Goal: Navigation & Orientation: Find specific page/section

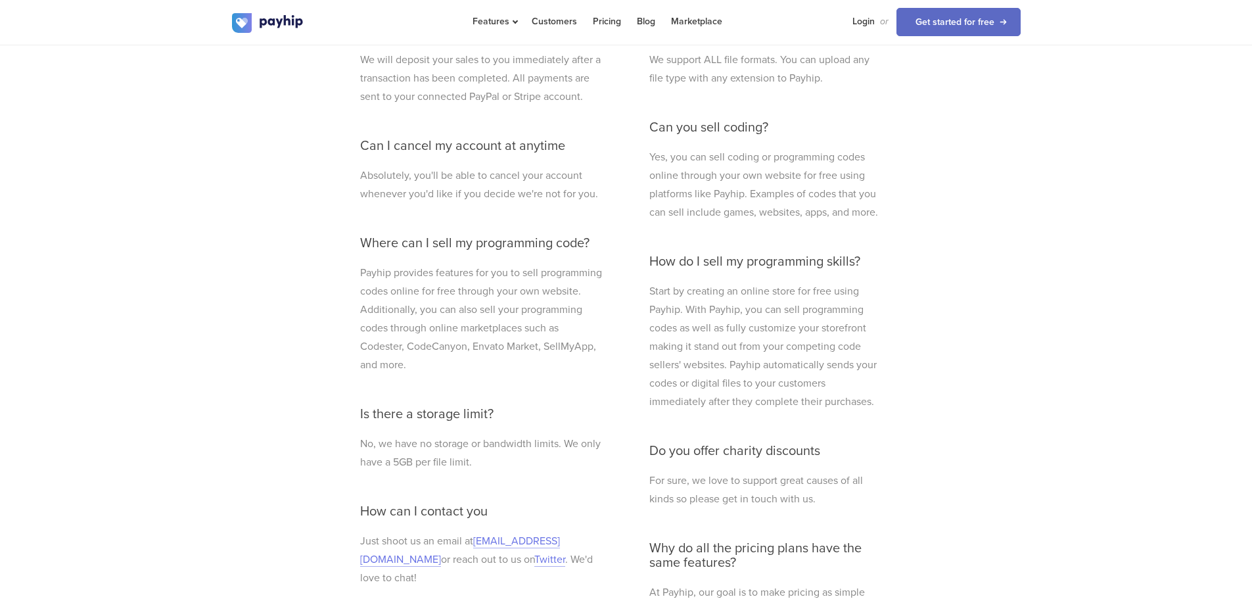
scroll to position [3639, 0]
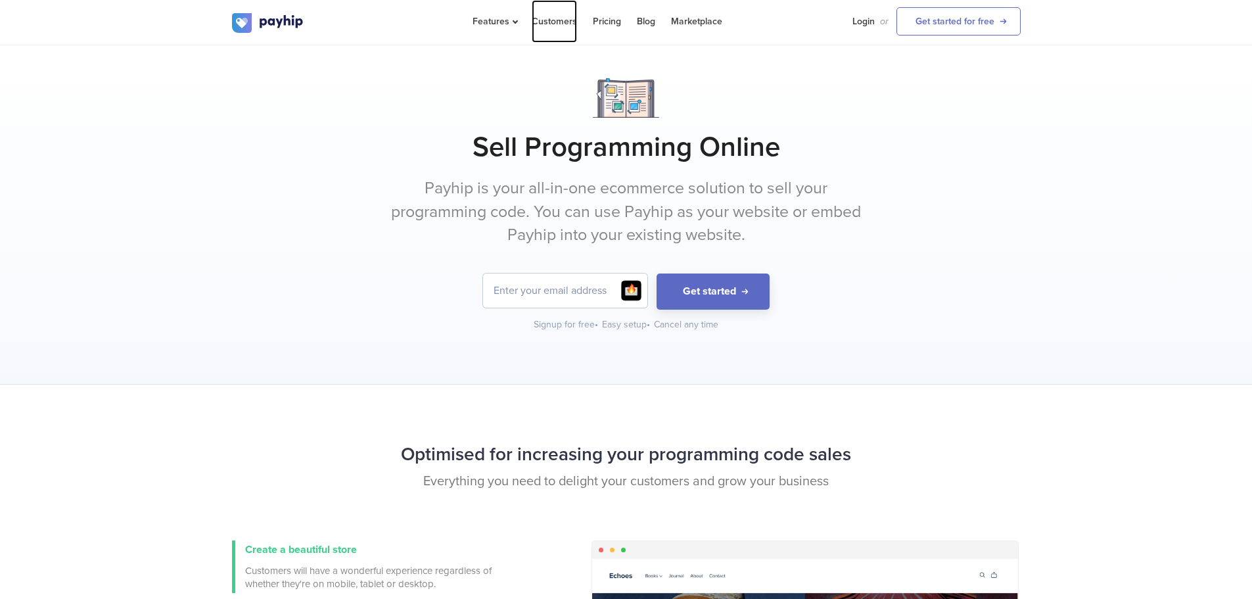
click at [556, 26] on link "Customers" at bounding box center [554, 21] width 45 height 43
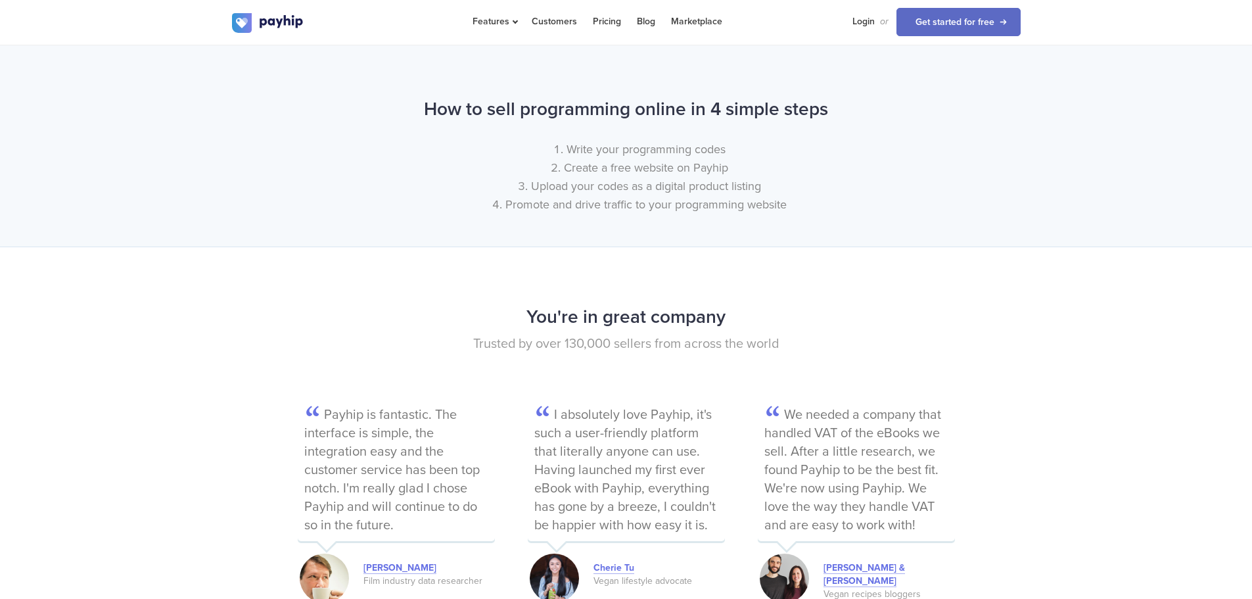
scroll to position [1643, 0]
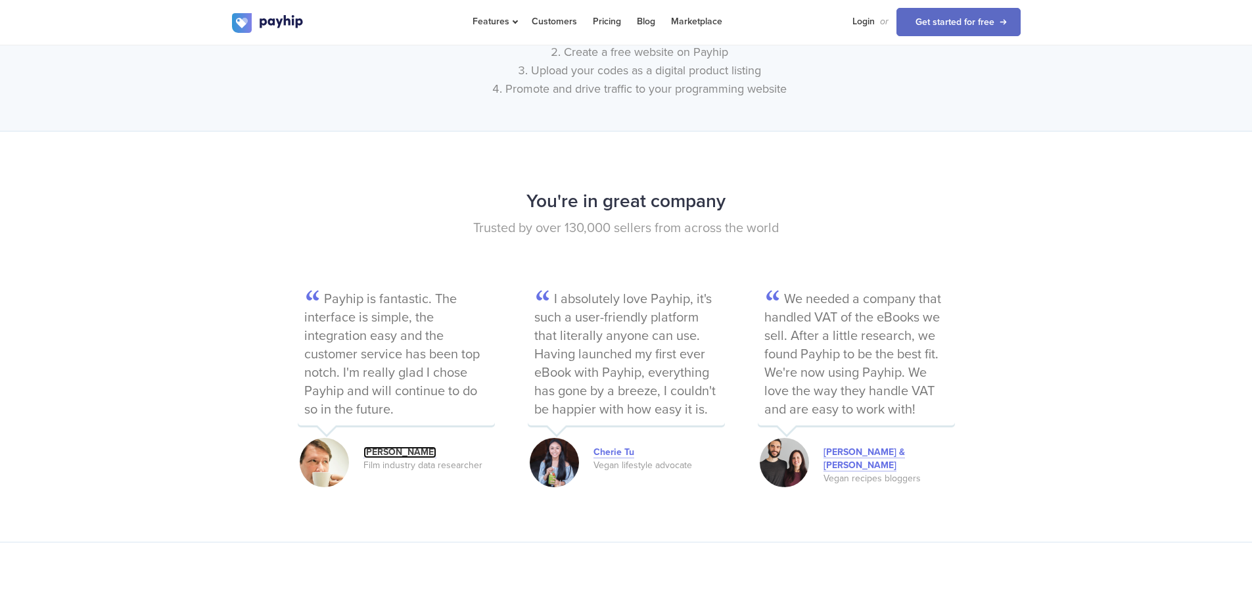
click at [404, 450] on link "[PERSON_NAME]" at bounding box center [399, 452] width 73 height 12
